Goal: Task Accomplishment & Management: Manage account settings

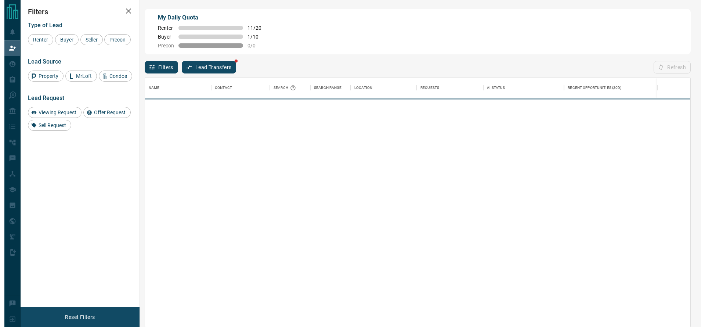
scroll to position [241, 537]
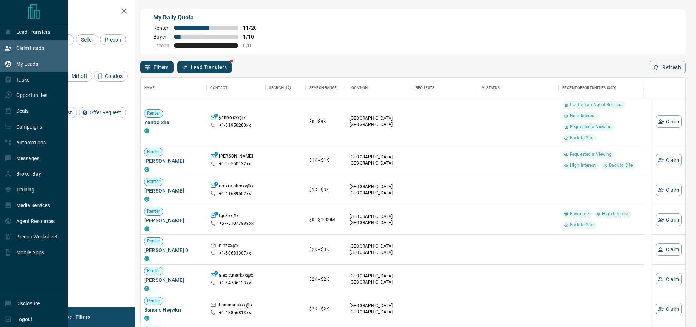
click at [0, 58] on div "My Leads" at bounding box center [34, 64] width 68 height 16
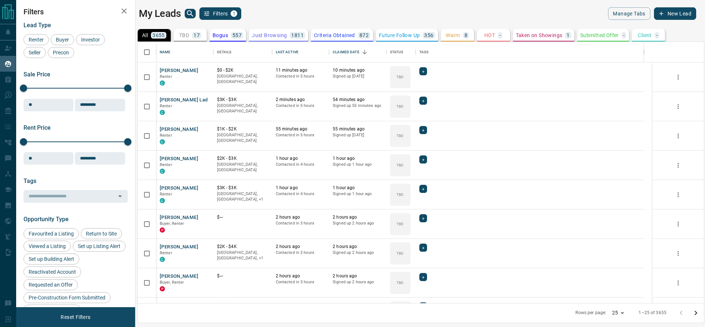
scroll to position [253, 558]
click at [189, 34] on p "TBD" at bounding box center [184, 35] width 10 height 5
click at [207, 69] on icon "Open in New Tab" at bounding box center [205, 70] width 6 height 6
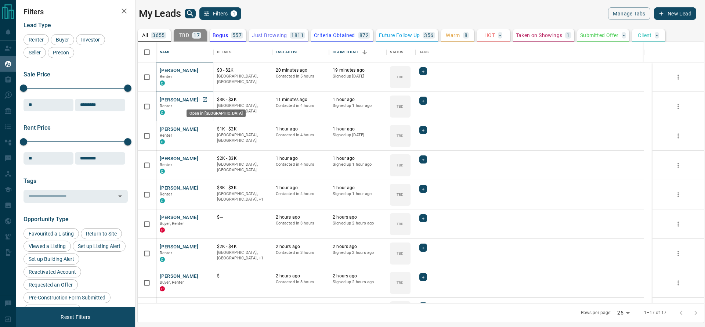
click at [207, 99] on icon "Open in New Tab" at bounding box center [205, 100] width 6 height 6
click at [209, 127] on div "[PERSON_NAME] Renter C" at bounding box center [185, 136] width 50 height 20
click at [209, 127] on link "Open in New Tab" at bounding box center [205, 129] width 10 height 10
click at [206, 156] on icon "Open in New Tab" at bounding box center [205, 158] width 6 height 6
click at [202, 185] on icon "Open in New Tab" at bounding box center [205, 188] width 6 height 6
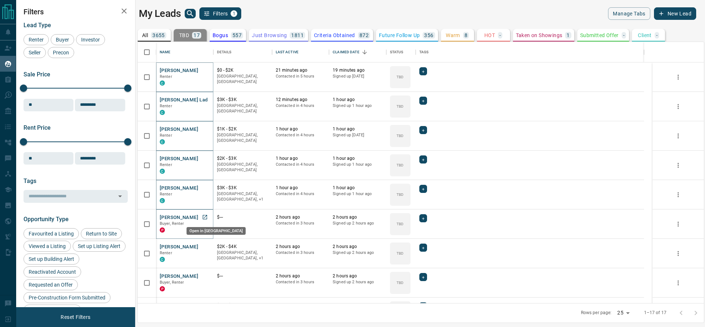
click at [208, 216] on link "Open in New Tab" at bounding box center [205, 217] width 10 height 10
click at [204, 242] on link "Open in New Tab" at bounding box center [205, 247] width 10 height 10
click at [203, 274] on icon "Open in New Tab" at bounding box center [205, 275] width 4 height 4
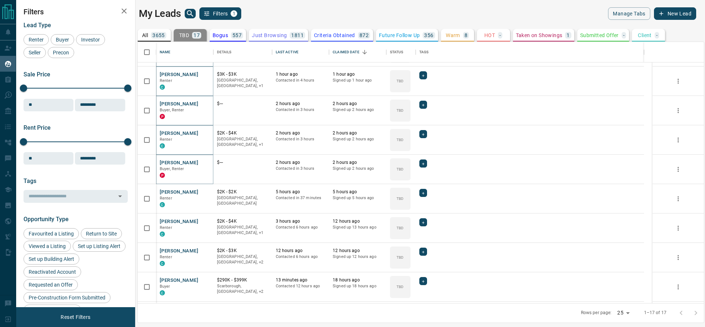
scroll to position [117, 0]
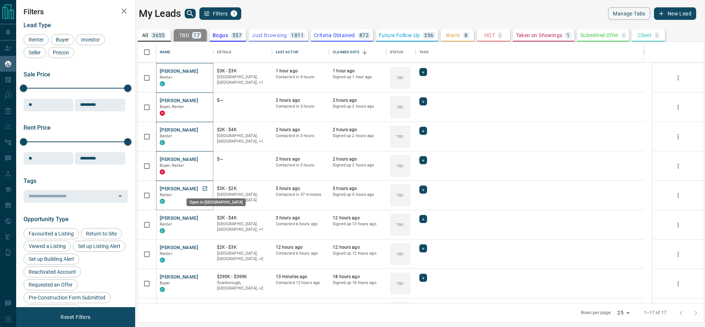
click at [205, 184] on link "Open in New Tab" at bounding box center [205, 189] width 10 height 10
click at [202, 214] on link "Open in New Tab" at bounding box center [205, 218] width 10 height 10
